Goal: Information Seeking & Learning: Learn about a topic

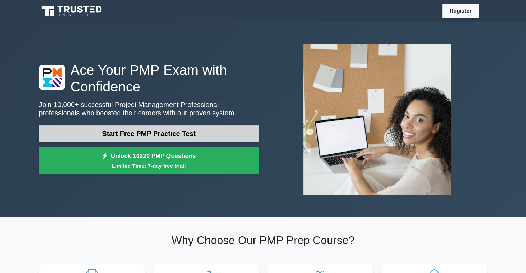
click at [158, 132] on link "Start Free PMP Practice Test" at bounding box center [149, 134] width 220 height 17
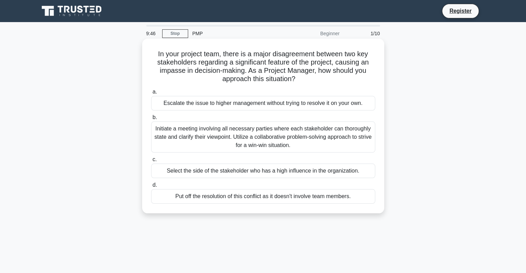
drag, startPoint x: 160, startPoint y: 54, endPoint x: 367, endPoint y: 81, distance: 208.9
click at [367, 81] on h5 "In your project team, there is a major disagreement between two key stakeholder…" at bounding box center [262, 67] width 225 height 34
click at [332, 140] on div "Initiate a meeting involving all necessary parties where each stakeholder can t…" at bounding box center [263, 137] width 224 height 31
click at [151, 120] on input "b. Initiate a meeting involving all necessary parties where each stakeholder ca…" at bounding box center [151, 117] width 0 height 4
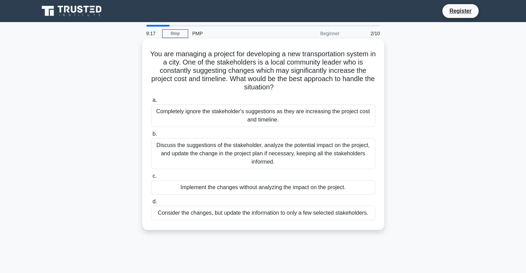
drag, startPoint x: 159, startPoint y: 54, endPoint x: 308, endPoint y: 85, distance: 152.6
click at [308, 85] on h5 "You are managing a project for developing a new transportation system in a city…" at bounding box center [262, 71] width 225 height 42
click at [252, 152] on div "Discuss the suggestions of the stakeholder, analyze the potential impact on the…" at bounding box center [263, 153] width 224 height 31
click at [151, 137] on input "b. Discuss the suggestions of the stakeholder, analyze the potential impact on …" at bounding box center [151, 134] width 0 height 4
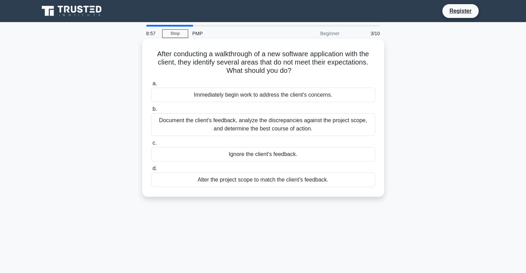
drag, startPoint x: 161, startPoint y: 54, endPoint x: 369, endPoint y: 73, distance: 209.4
click at [369, 73] on h5 "After conducting a walkthrough of a new software application with the client, t…" at bounding box center [262, 63] width 225 height 26
drag, startPoint x: 205, startPoint y: 53, endPoint x: 340, endPoint y: 68, distance: 135.3
click at [340, 68] on h5 "After conducting a walkthrough of a new software application with the client, t…" at bounding box center [262, 63] width 225 height 26
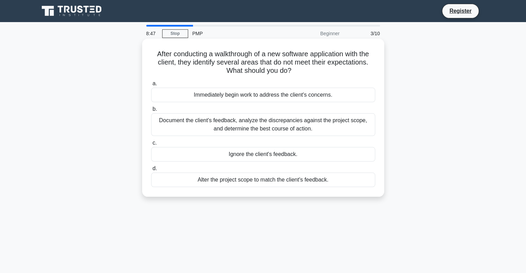
click at [342, 73] on h5 "After conducting a walkthrough of a new software application with the client, t…" at bounding box center [262, 63] width 225 height 26
click at [234, 121] on div "Document the client's feedback, analyze the discrepancies against the project s…" at bounding box center [263, 124] width 224 height 23
click at [151, 112] on input "b. Document the client's feedback, analyze the discrepancies against the projec…" at bounding box center [151, 109] width 0 height 4
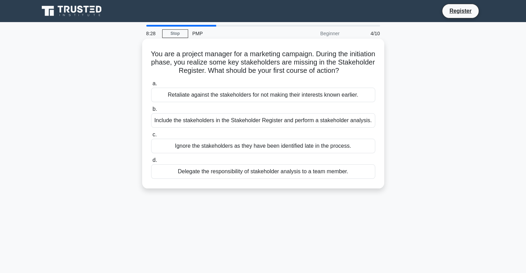
drag, startPoint x: 157, startPoint y: 56, endPoint x: 364, endPoint y: 73, distance: 207.1
click at [364, 73] on h5 "You are a project manager for a marketing campaign. During the initiation phase…" at bounding box center [262, 63] width 225 height 26
click at [347, 73] on icon ".spinner_0XTQ{transform-origin:center;animation:spinner_y6GP .75s linear infini…" at bounding box center [343, 71] width 8 height 8
click at [258, 121] on div "Include the stakeholders in the Stakeholder Register and perform a stakeholder …" at bounding box center [263, 120] width 224 height 15
click at [151, 112] on input "b. Include the stakeholders in the Stakeholder Register and perform a stakehold…" at bounding box center [151, 109] width 0 height 4
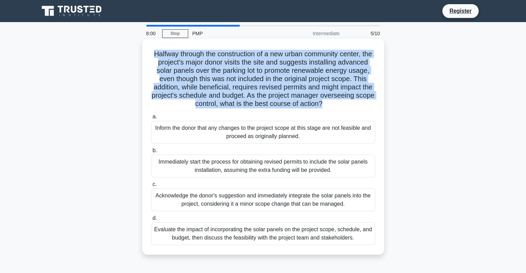
drag, startPoint x: 151, startPoint y: 54, endPoint x: 373, endPoint y: 105, distance: 228.3
click at [373, 105] on h5 "Halfway through the construction of a new urban community center, the project's…" at bounding box center [262, 79] width 225 height 59
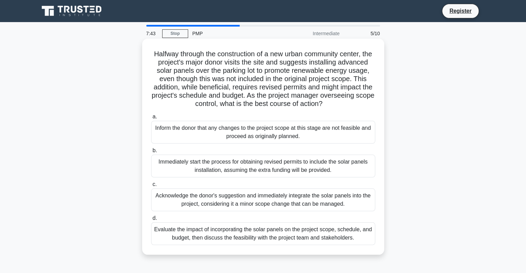
click at [301, 243] on div "Evaluate the impact of incorporating the solar panels on the project scope, sch…" at bounding box center [263, 234] width 224 height 23
click at [151, 221] on input "d. Evaluate the impact of incorporating the solar panels on the project scope, …" at bounding box center [151, 218] width 0 height 4
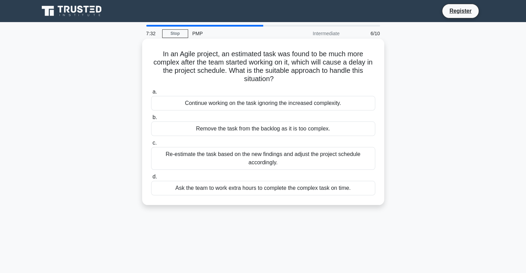
drag, startPoint x: 174, startPoint y: 55, endPoint x: 367, endPoint y: 79, distance: 194.4
click at [367, 79] on h5 "In an Agile project, an estimated task was found to be much more complex after …" at bounding box center [262, 67] width 225 height 34
click at [306, 162] on div "Re-estimate the task based on the new findings and adjust the project schedule …" at bounding box center [263, 158] width 224 height 23
click at [151, 146] on input "c. Re-estimate the task based on the new findings and adjust the project schedu…" at bounding box center [151, 143] width 0 height 4
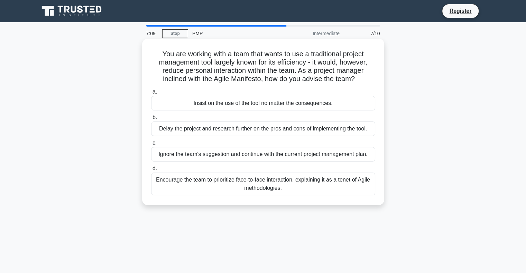
drag, startPoint x: 195, startPoint y: 53, endPoint x: 368, endPoint y: 77, distance: 174.2
click at [368, 77] on h5 "You are working with a team that wants to use a traditional project management …" at bounding box center [262, 67] width 225 height 34
click at [314, 187] on div "Encourage the team to prioritize face-to-face interaction, explaining it as a t…" at bounding box center [263, 184] width 224 height 23
click at [151, 171] on input "d. Encourage the team to prioritize face-to-face interaction, explaining it as …" at bounding box center [151, 169] width 0 height 4
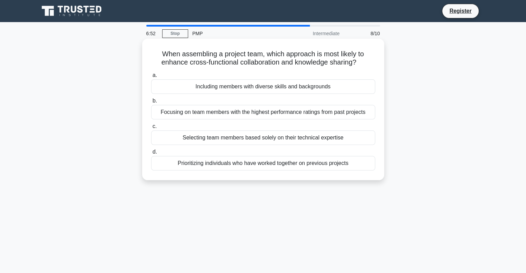
drag, startPoint x: 161, startPoint y: 55, endPoint x: 368, endPoint y: 64, distance: 207.3
click at [368, 64] on h5 "When assembling a project team, which approach is most likely to enhance cross-…" at bounding box center [262, 58] width 225 height 17
click at [364, 64] on icon ".spinner_0XTQ{transform-origin:center;animation:spinner_y6GP .75s linear infini…" at bounding box center [360, 63] width 8 height 8
drag, startPoint x: 157, startPoint y: 63, endPoint x: 375, endPoint y: 66, distance: 218.5
click at [375, 66] on h5 "When assembling a project team, which approach is most likely to enhance cross-…" at bounding box center [262, 58] width 225 height 17
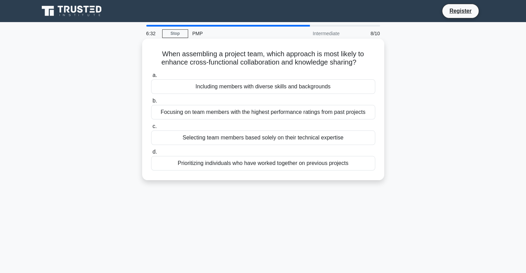
click at [268, 165] on div "Prioritizing individuals who have worked together on previous projects" at bounding box center [263, 163] width 224 height 15
click at [151, 155] on input "d. Prioritizing individuals who have worked together on previous projects" at bounding box center [151, 152] width 0 height 4
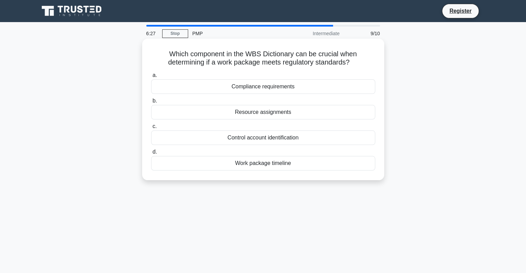
drag, startPoint x: 166, startPoint y: 54, endPoint x: 362, endPoint y: 60, distance: 196.1
click at [362, 60] on h5 "Which component in the WBS Dictionary can be crucial when determining if a work…" at bounding box center [262, 58] width 225 height 17
click at [262, 90] on div "Compliance requirements" at bounding box center [263, 87] width 224 height 15
click at [151, 78] on input "a. Compliance requirements" at bounding box center [151, 75] width 0 height 4
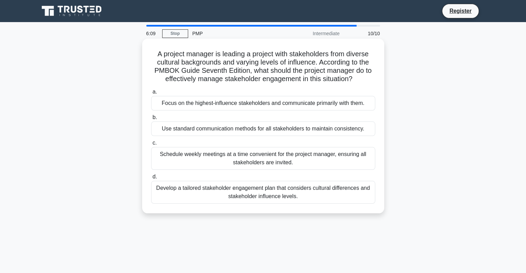
drag, startPoint x: 149, startPoint y: 57, endPoint x: 372, endPoint y: 77, distance: 224.3
click at [372, 77] on div "A project manager is leading a project with stakeholders from diverse cultural …" at bounding box center [263, 125] width 236 height 169
click at [372, 77] on h5 "A project manager is leading a project with stakeholders from diverse cultural …" at bounding box center [262, 67] width 225 height 34
click at [305, 129] on div "Use standard communication methods for all stakeholders to maintain consistency." at bounding box center [263, 129] width 224 height 15
click at [151, 120] on input "b. Use standard communication methods for all stakeholders to maintain consiste…" at bounding box center [151, 117] width 0 height 4
